Goal: Task Accomplishment & Management: Use online tool/utility

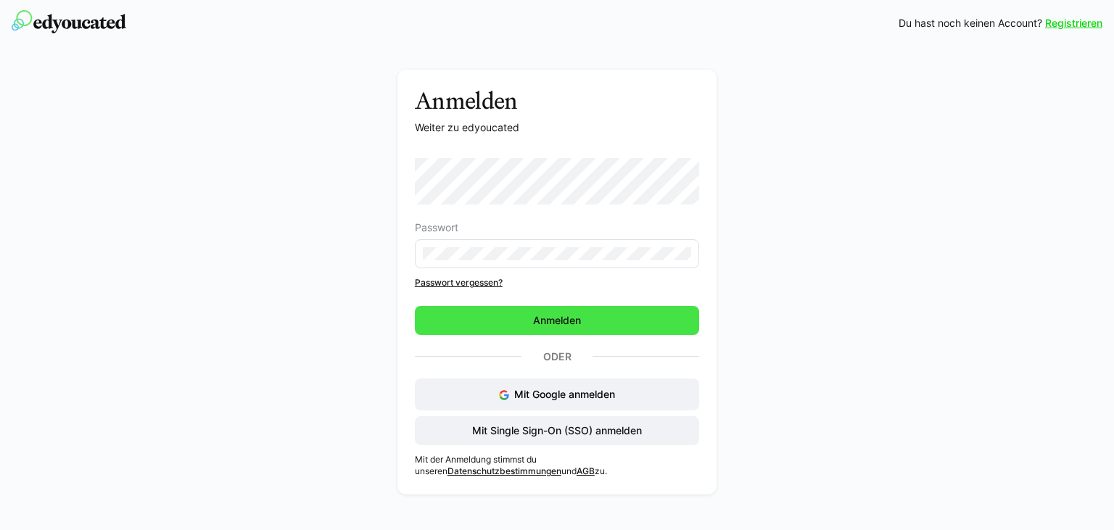
click at [588, 321] on span "Anmelden" at bounding box center [557, 320] width 284 height 29
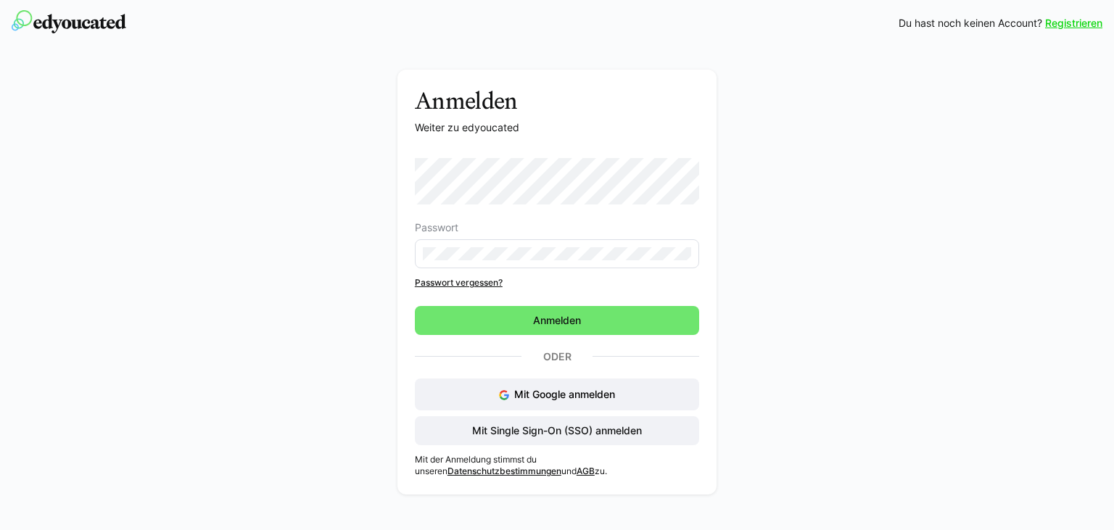
click at [608, 326] on span "Anmelden" at bounding box center [557, 320] width 284 height 29
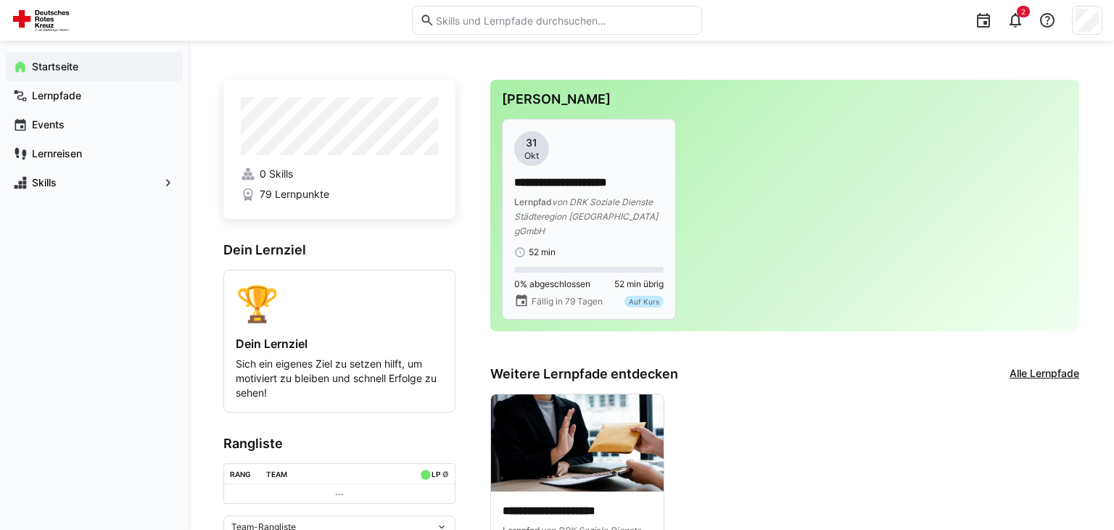
click at [589, 196] on div "Lernpfad von DRK Soziale Dienste Städteregion [GEOGRAPHIC_DATA] gGmbH" at bounding box center [588, 216] width 149 height 44
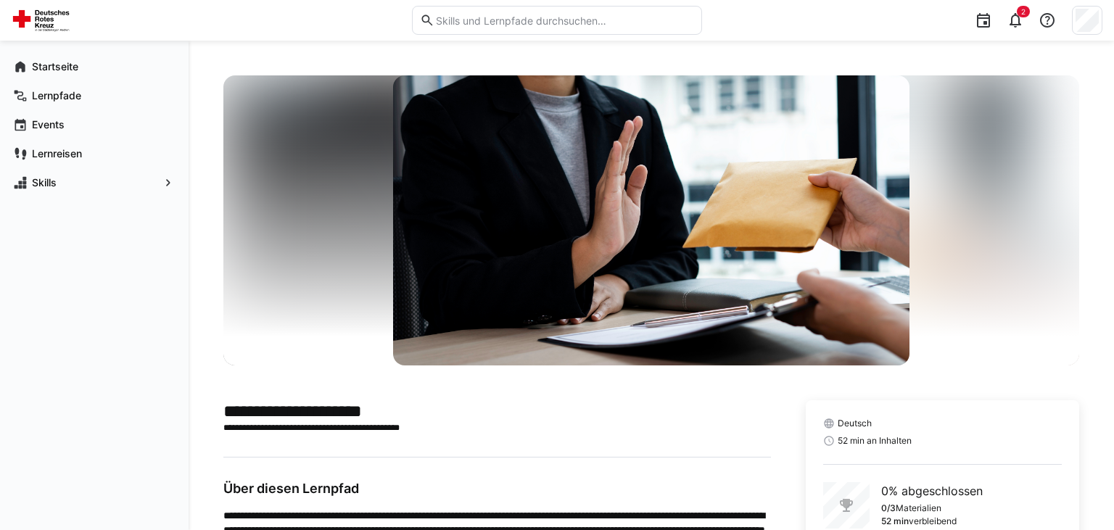
scroll to position [96, 0]
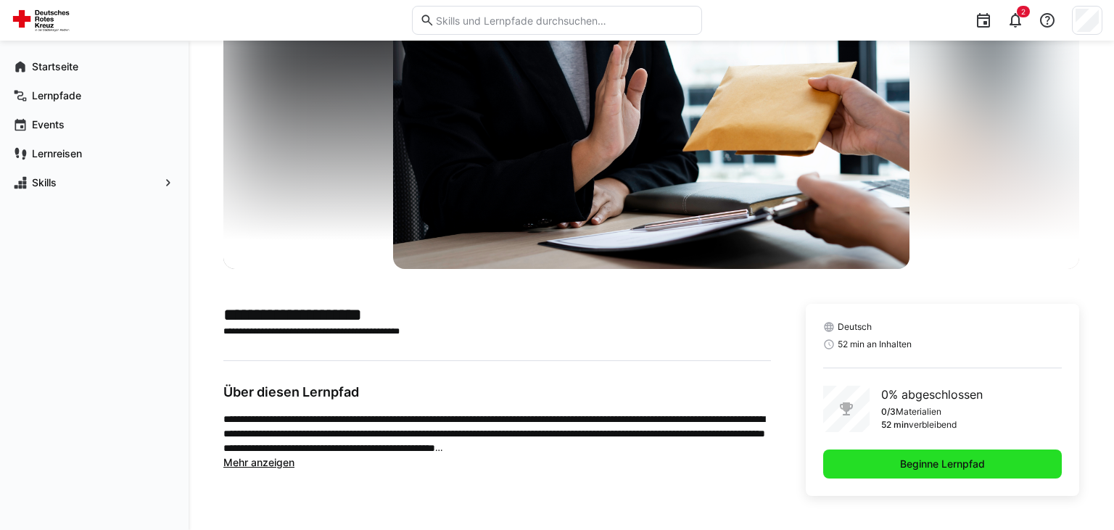
click at [953, 459] on span "Beginne Lernpfad" at bounding box center [942, 464] width 89 height 15
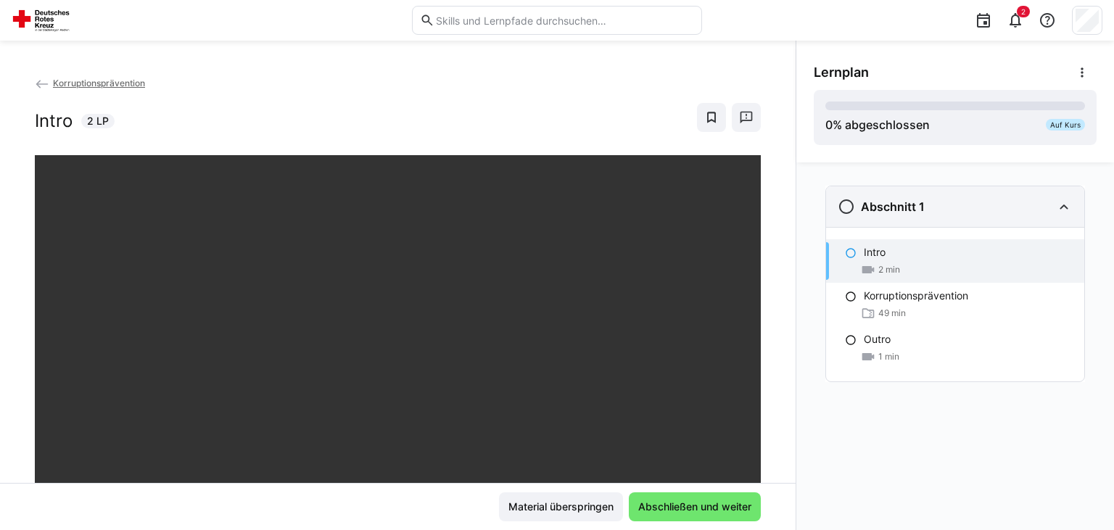
scroll to position [73, 0]
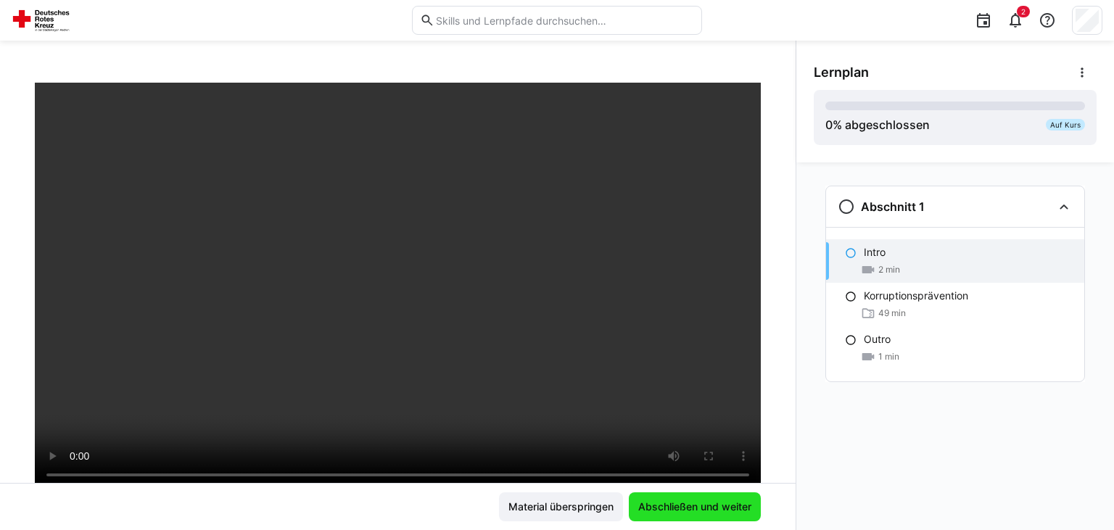
click at [717, 503] on span "Abschließen und weiter" at bounding box center [695, 507] width 118 height 15
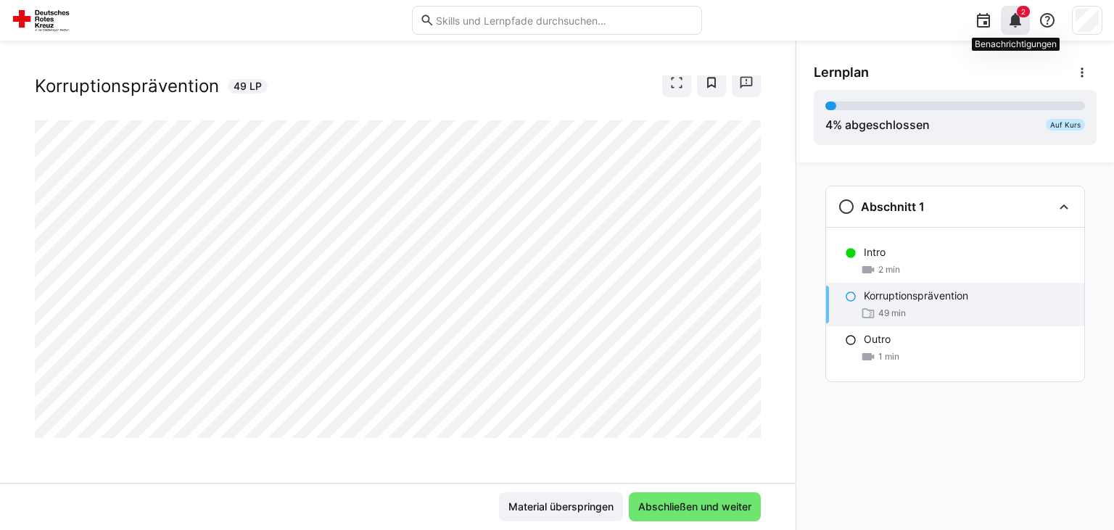
click at [1025, 16] on span "2" at bounding box center [1023, 12] width 13 height 12
